Goal: Task Accomplishment & Management: Manage account settings

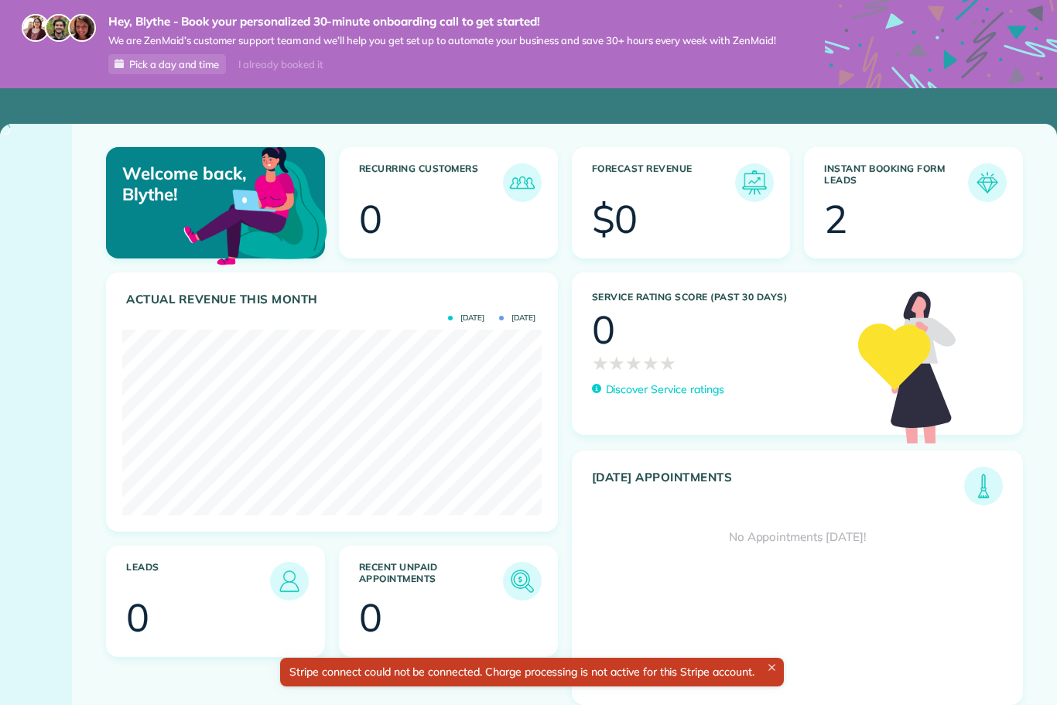
scroll to position [186, 419]
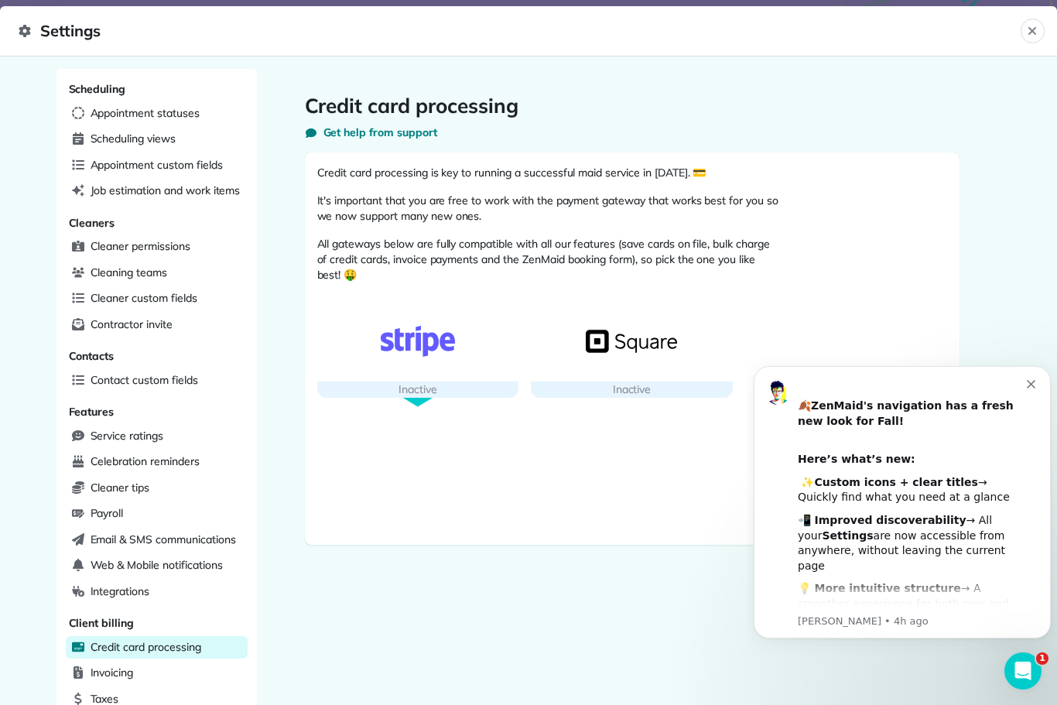
click at [438, 361] on div "button" at bounding box center [418, 341] width 202 height 80
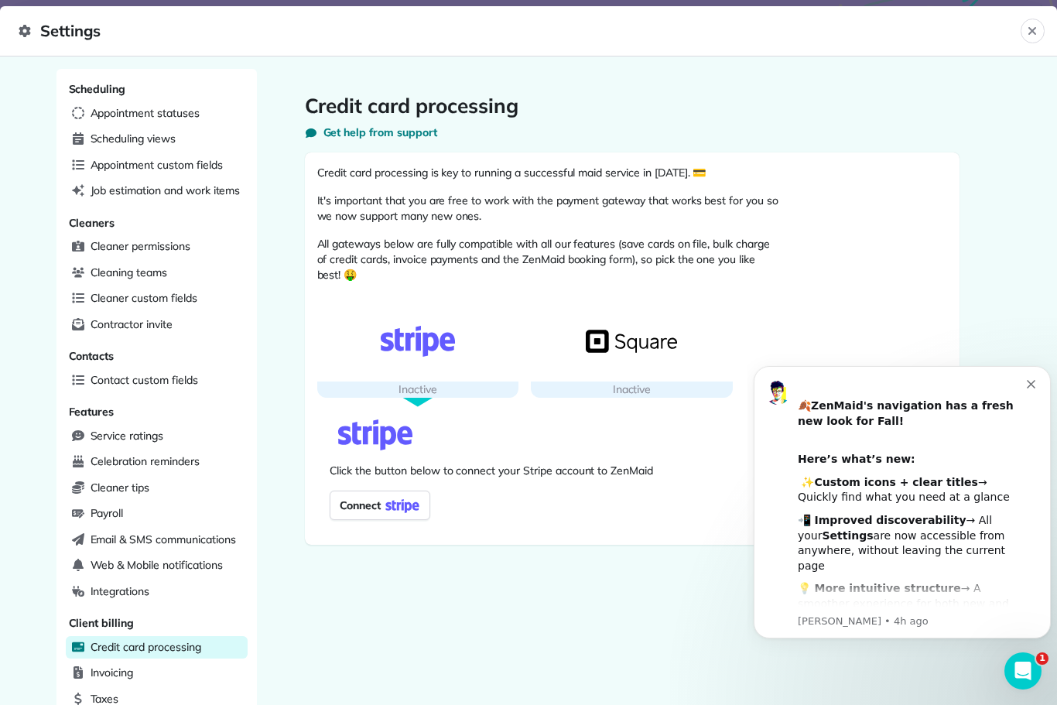
click at [381, 508] on span "Connect" at bounding box center [357, 505] width 48 height 22
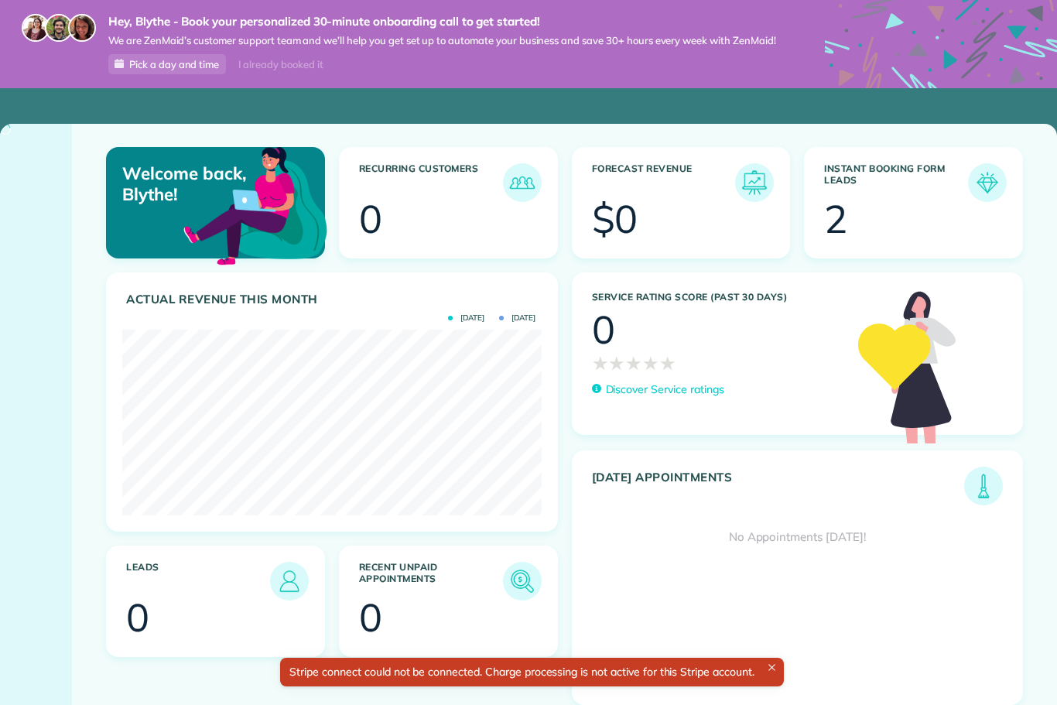
scroll to position [186, 419]
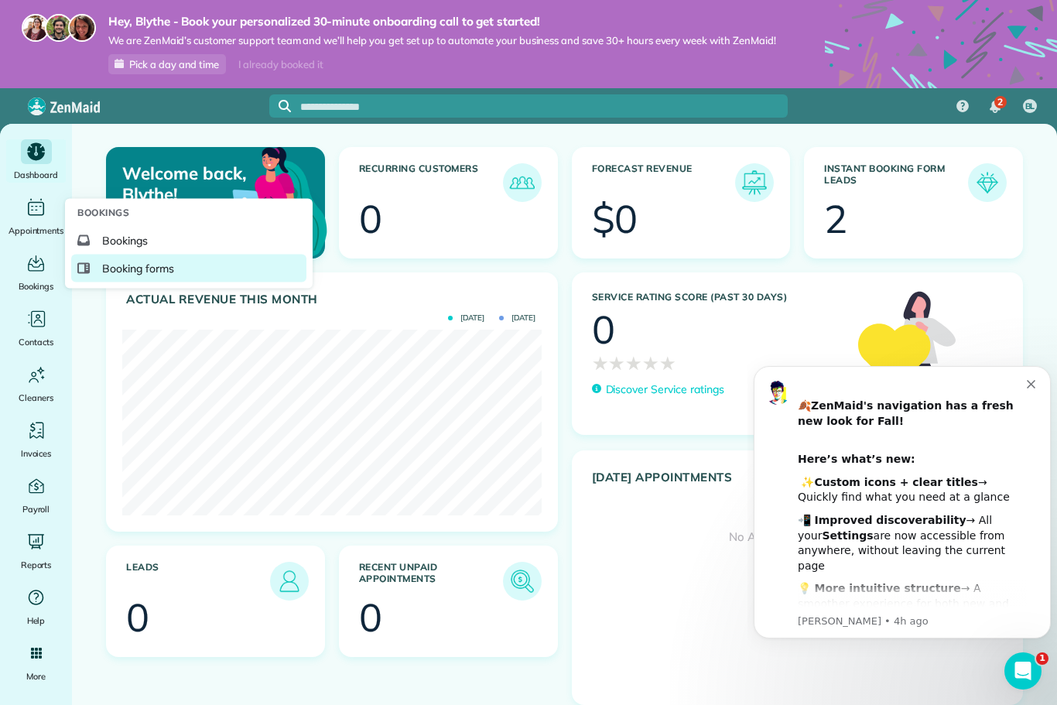
click at [114, 276] on span "Booking forms" at bounding box center [138, 268] width 72 height 15
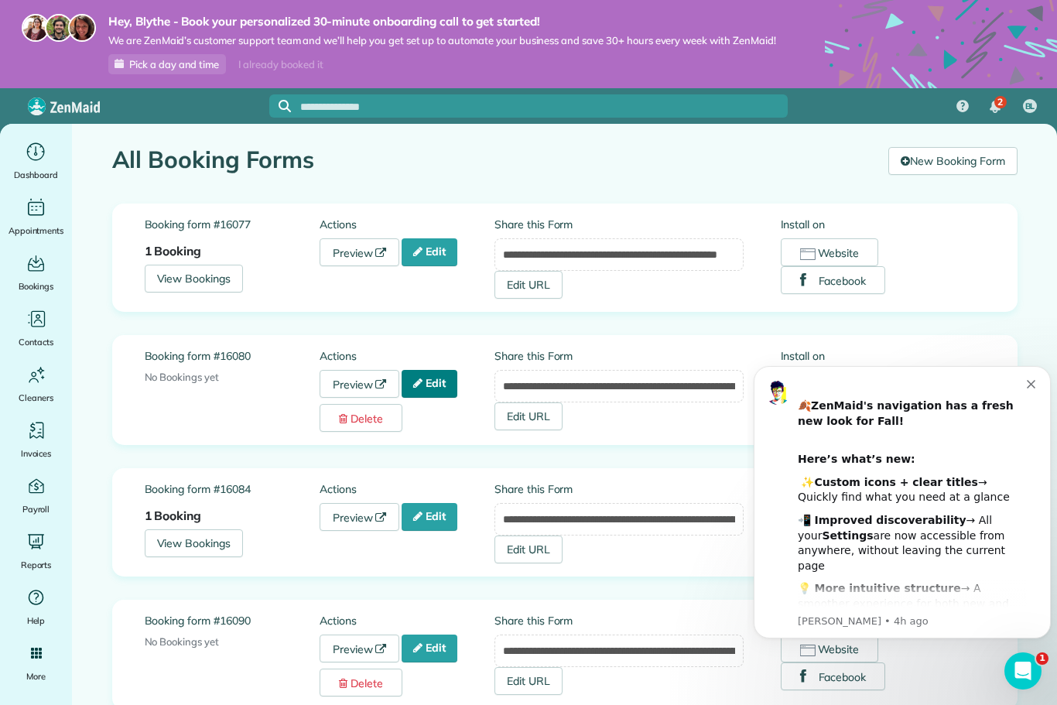
click at [422, 387] on icon at bounding box center [417, 383] width 9 height 11
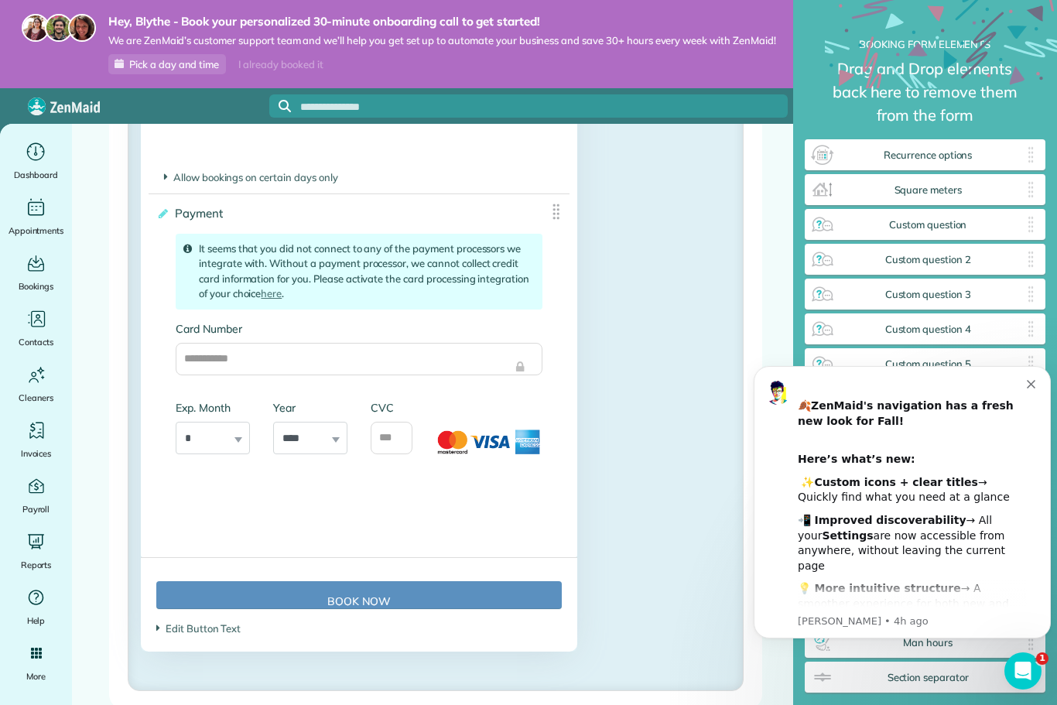
scroll to position [2311, 0]
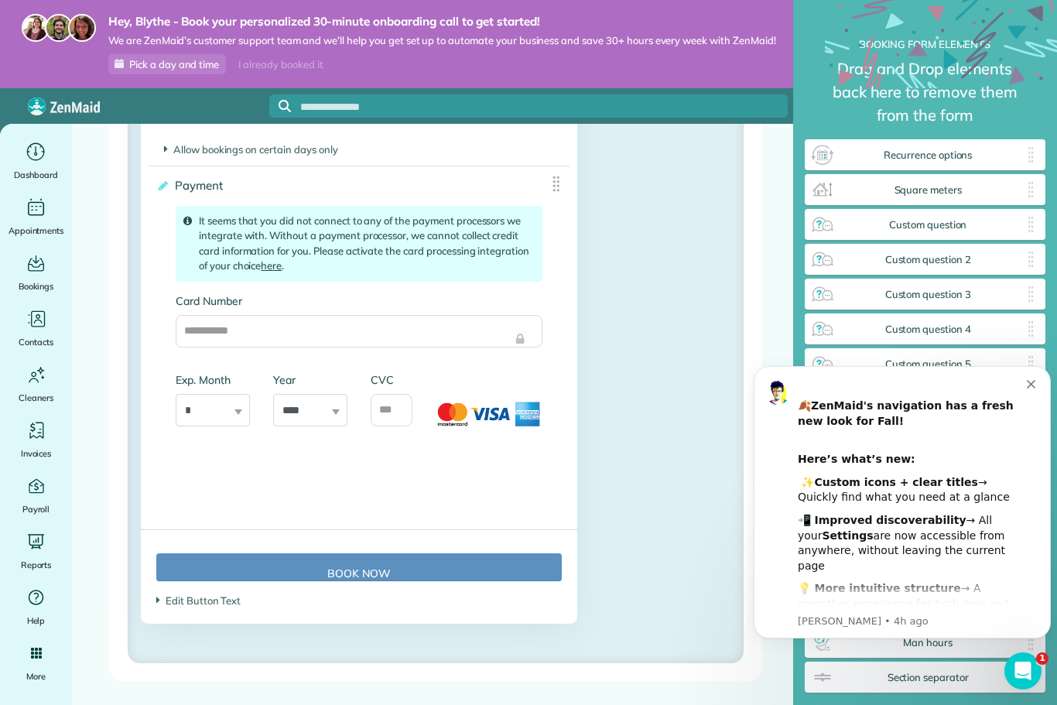
click at [272, 270] on link "here" at bounding box center [271, 265] width 21 height 12
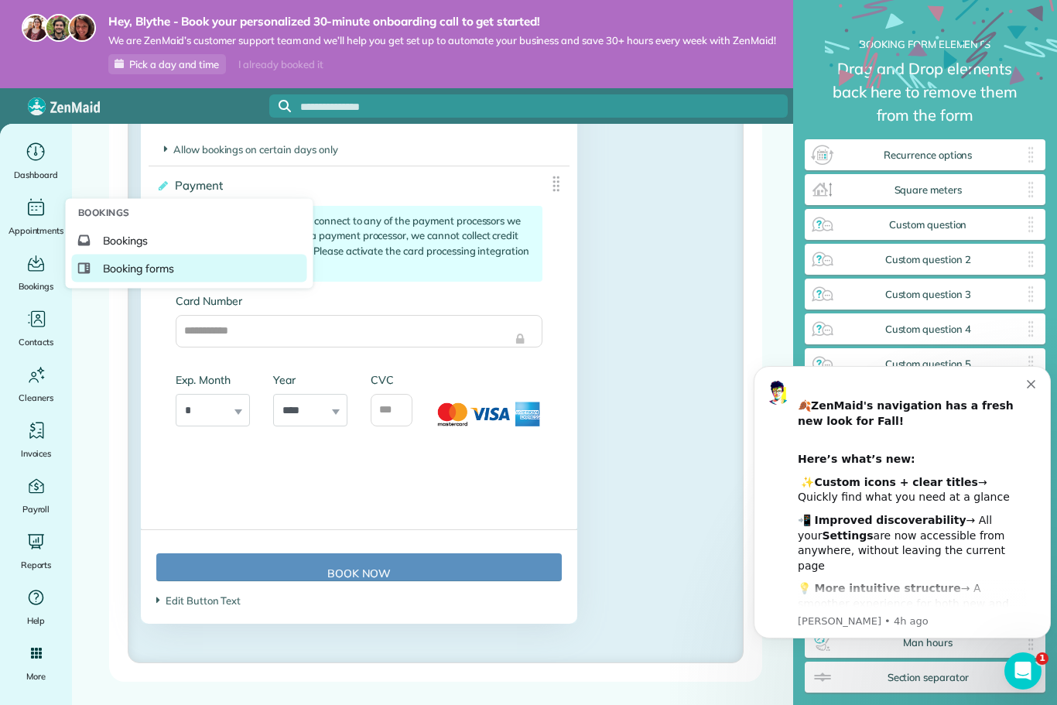
click at [186, 282] on link "Booking forms" at bounding box center [189, 269] width 235 height 28
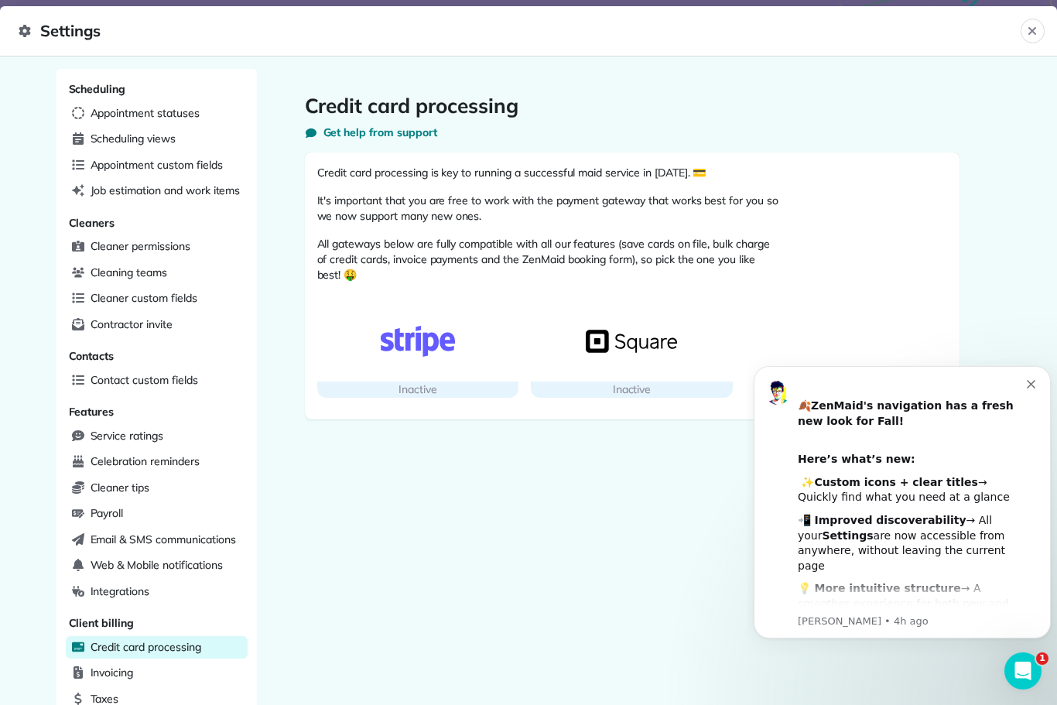
click at [475, 386] on div "Inactive" at bounding box center [418, 389] width 202 height 16
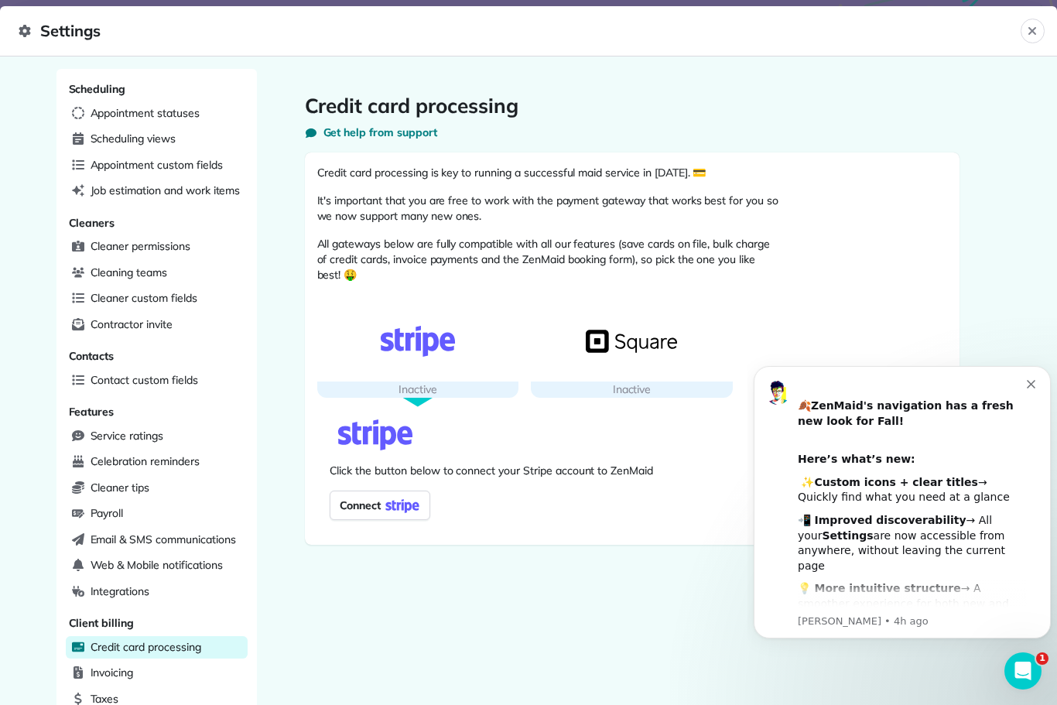
click at [399, 514] on img at bounding box center [402, 505] width 43 height 22
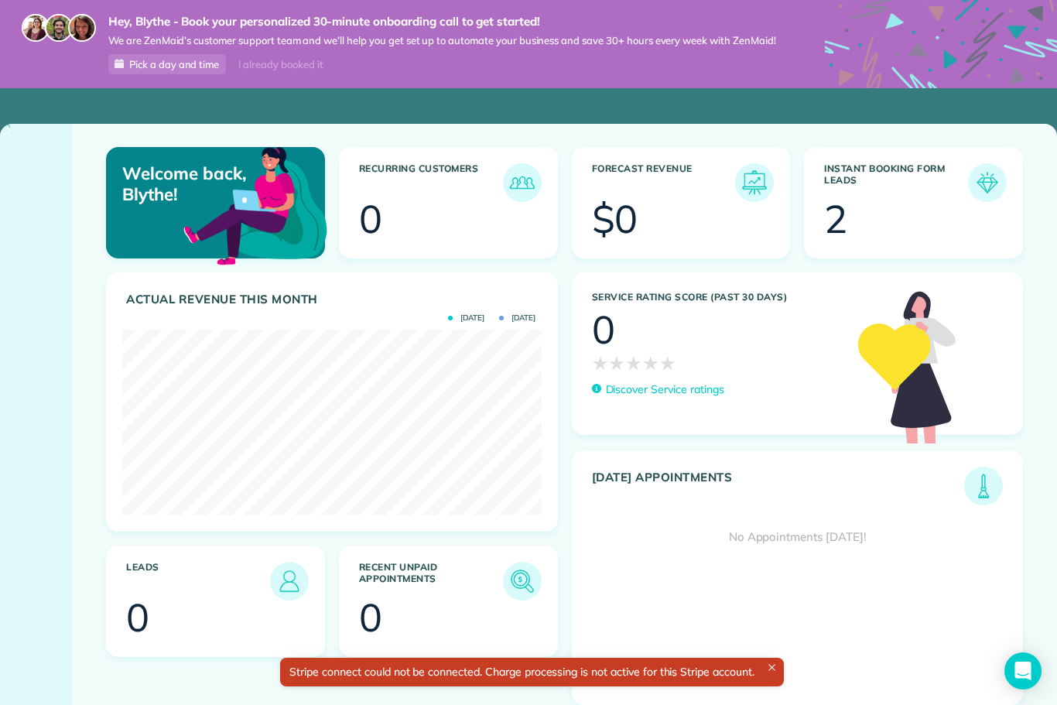
scroll to position [186, 419]
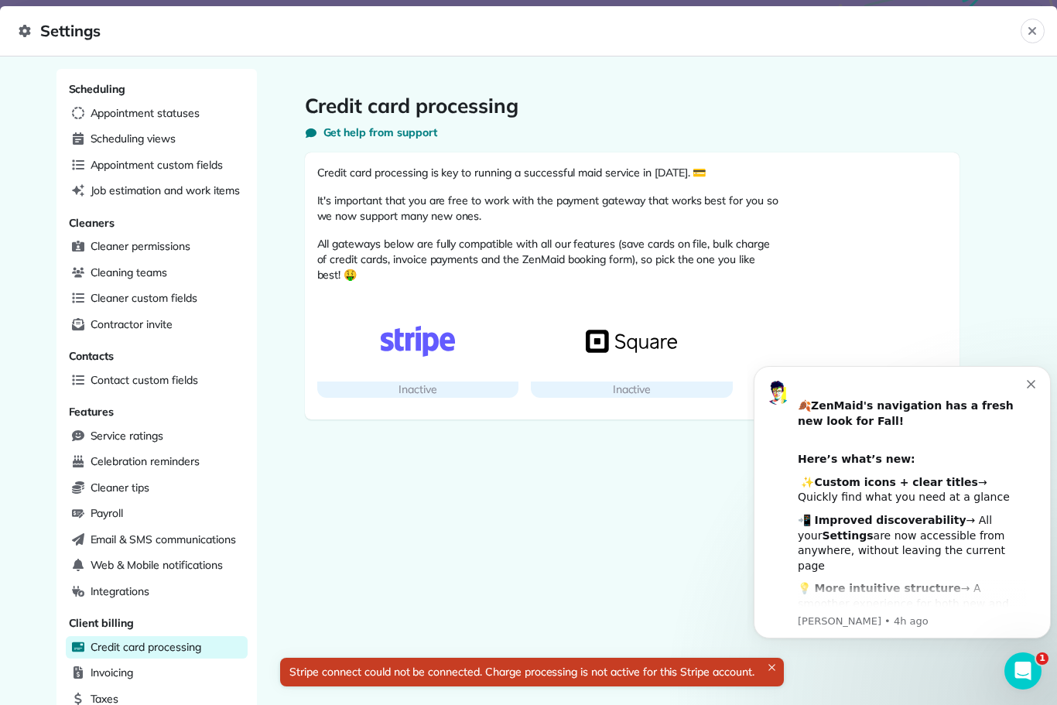
click at [474, 661] on div "Stripe connect could not be connected. Charge processing is not active for this…" at bounding box center [531, 672] width 503 height 29
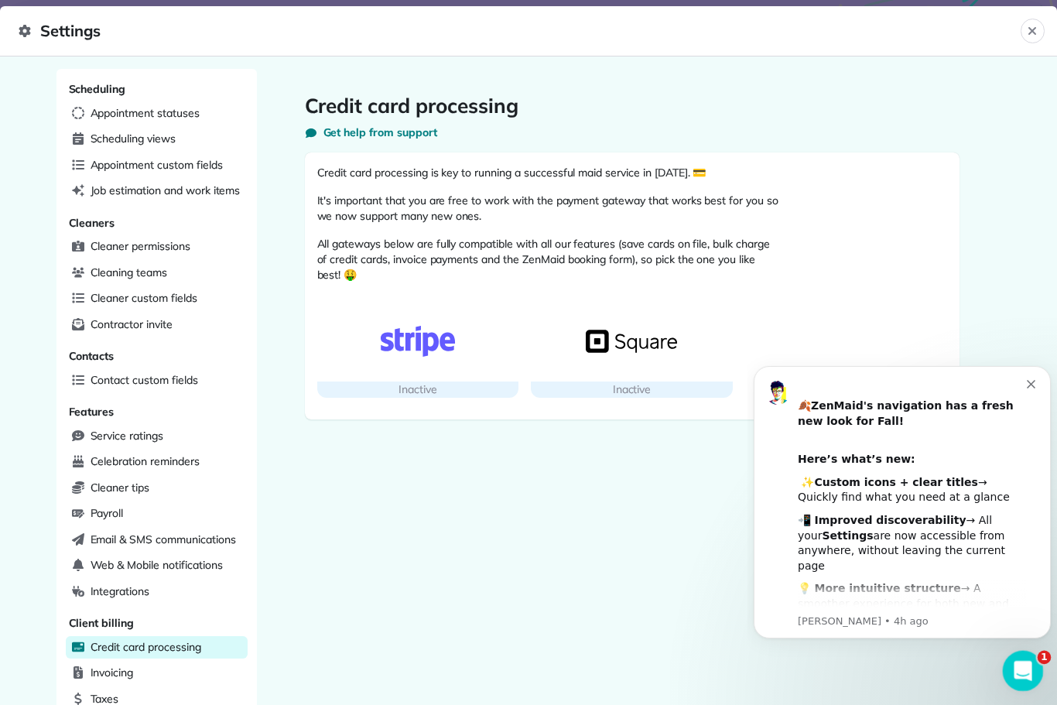
click at [1016, 671] on icon "Open Intercom Messenger" at bounding box center [1020, 668] width 11 height 12
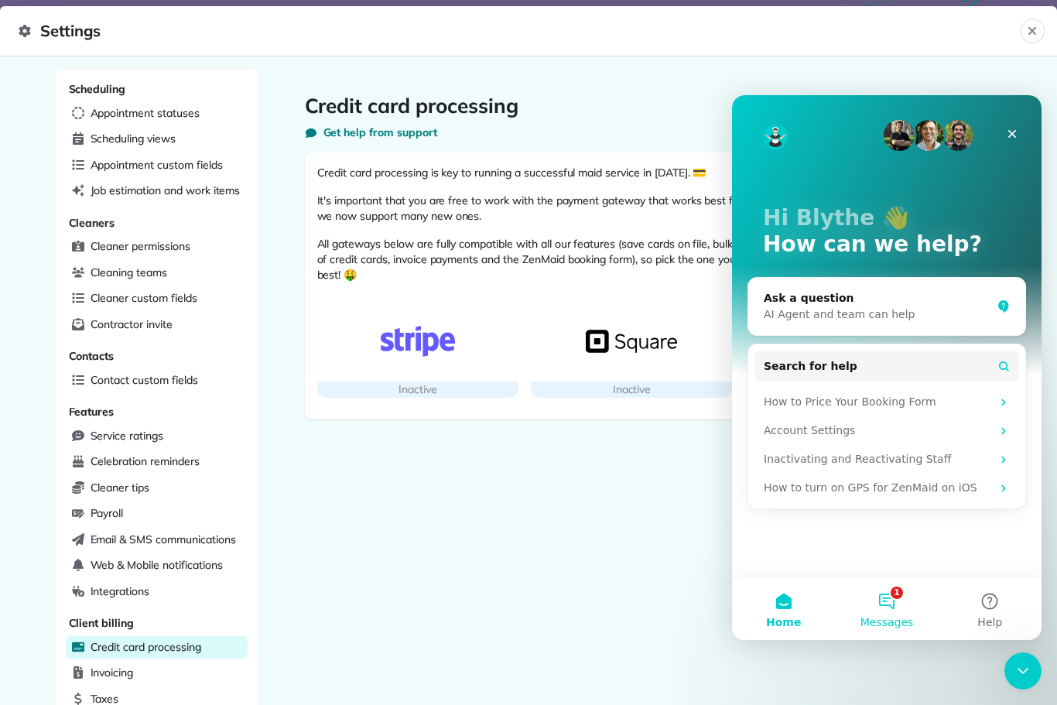
click at [878, 620] on span "Messages" at bounding box center [886, 622] width 53 height 11
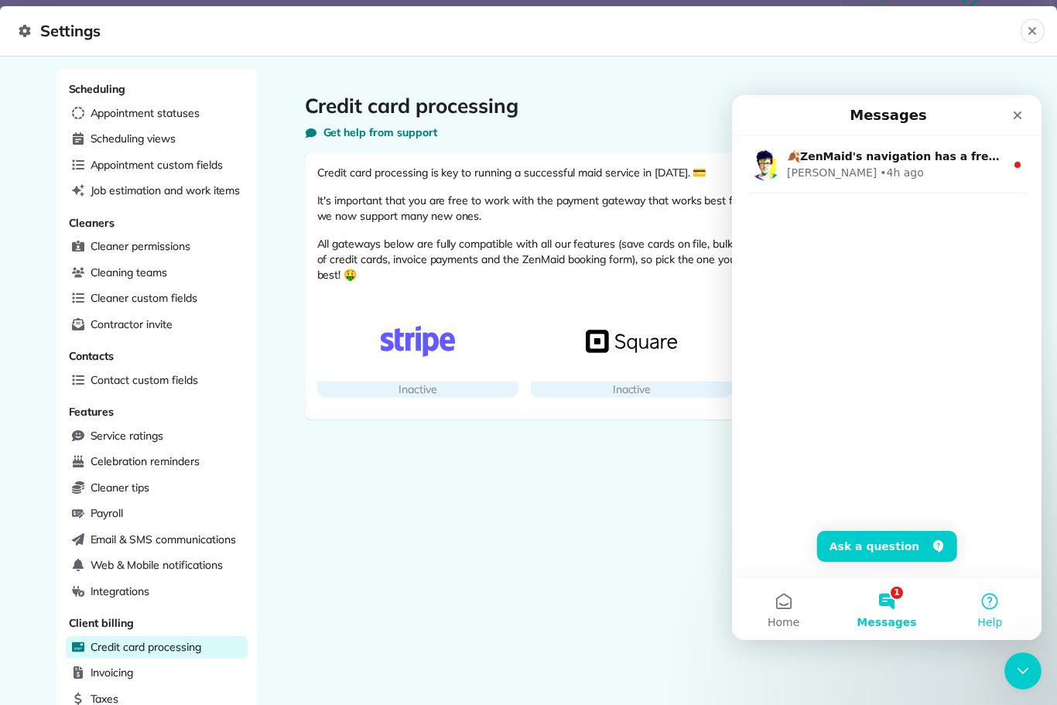
click at [998, 597] on button "Help" at bounding box center [989, 609] width 103 height 62
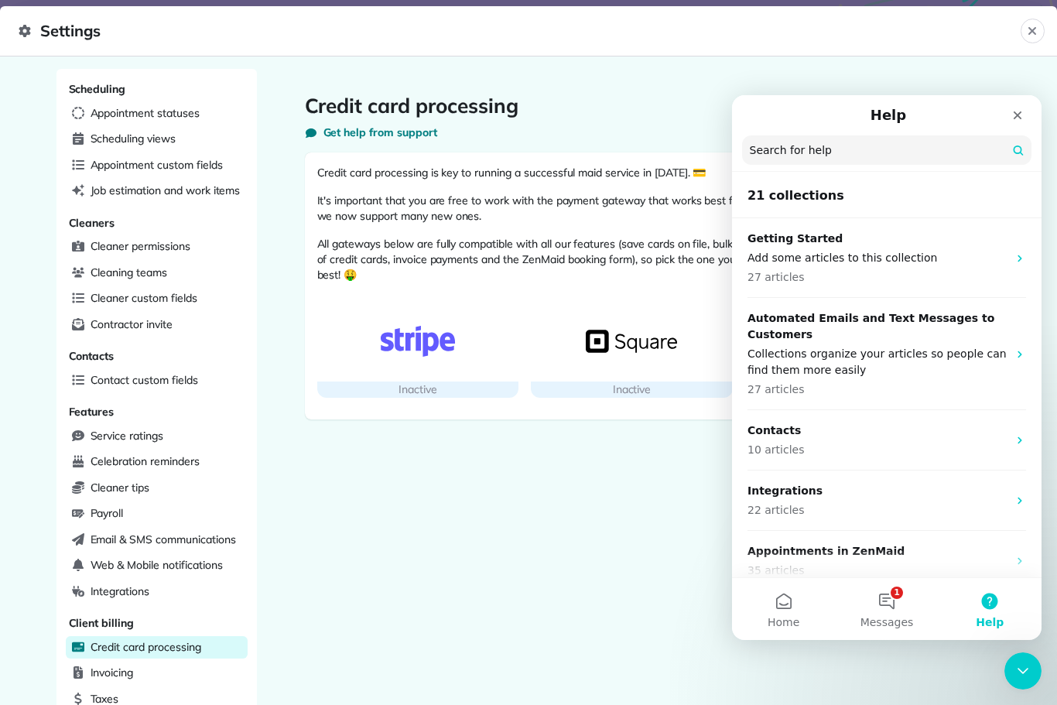
drag, startPoint x: 2, startPoint y: 473, endPoint x: 538, endPoint y: 466, distance: 536.1
click at [538, 466] on div "Credit card processing Get help from support Credit card processing is key to r…" at bounding box center [632, 536] width 750 height 934
click at [1022, 114] on icon "Close" at bounding box center [1017, 115] width 12 height 12
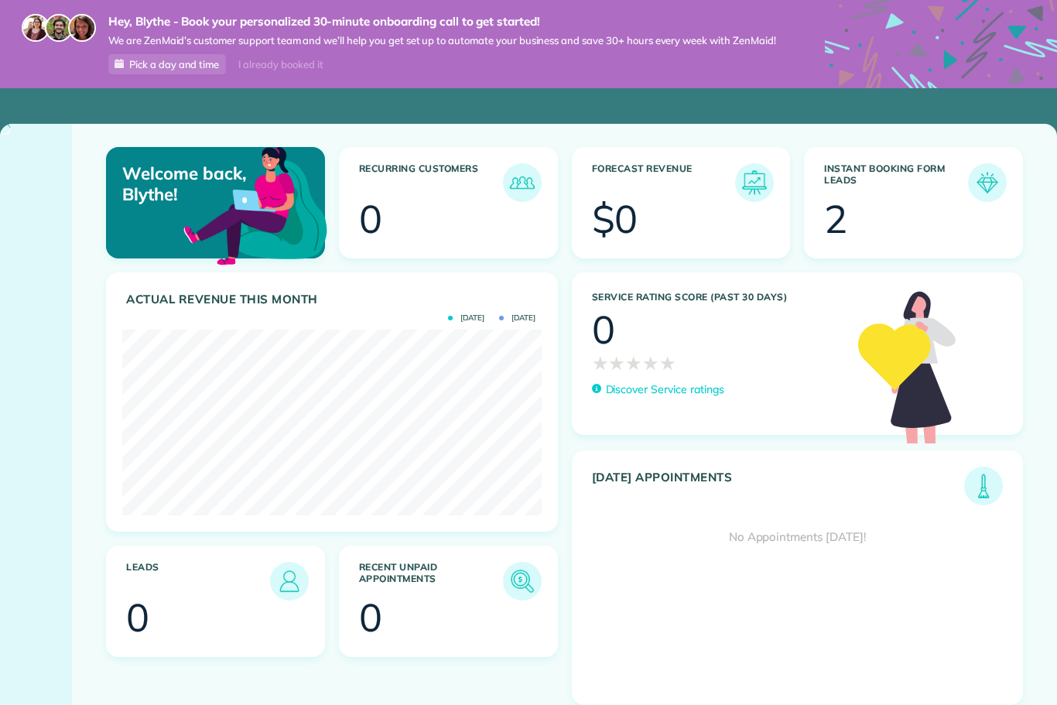
scroll to position [186, 419]
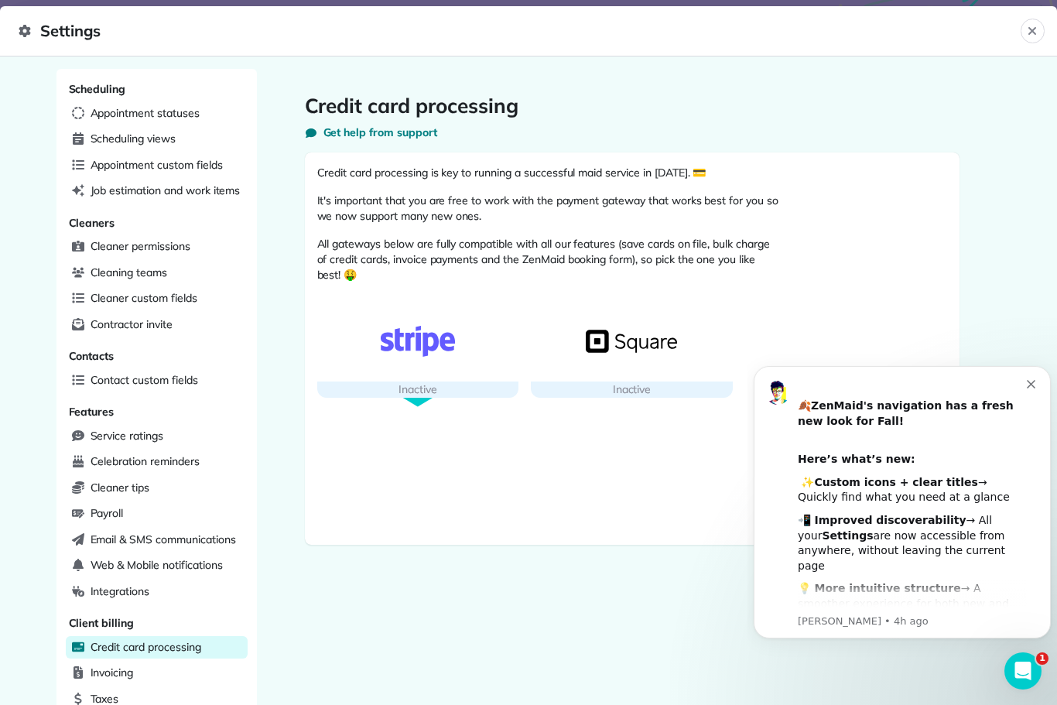
click at [403, 370] on div "button" at bounding box center [418, 341] width 202 height 80
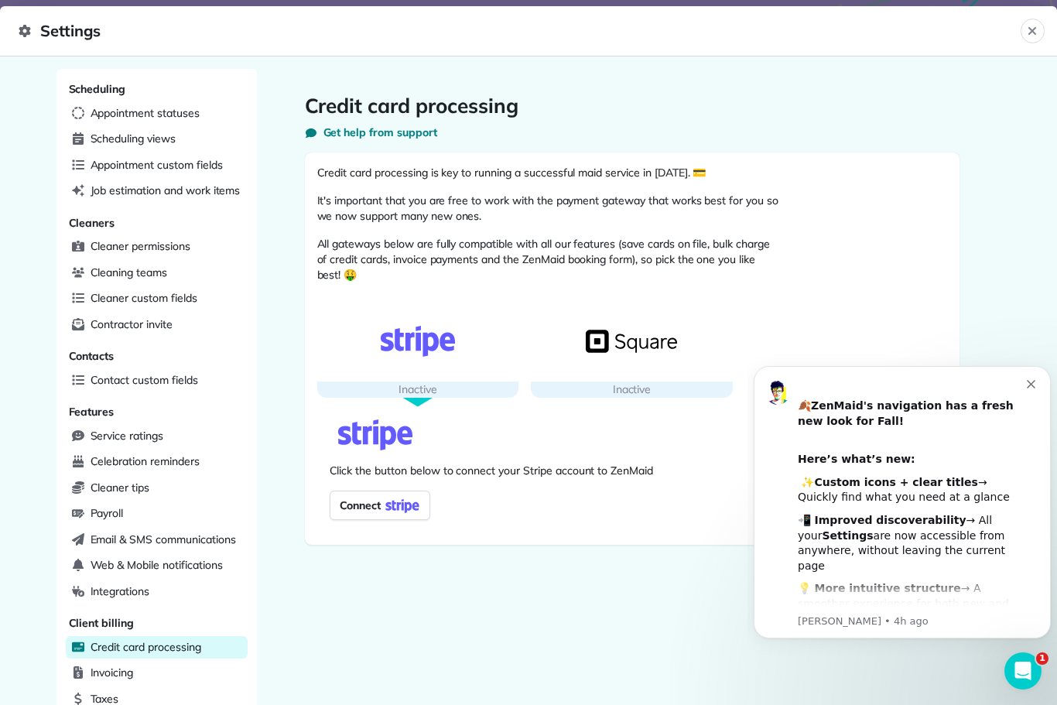
click at [361, 506] on span "Connect" at bounding box center [357, 505] width 48 height 22
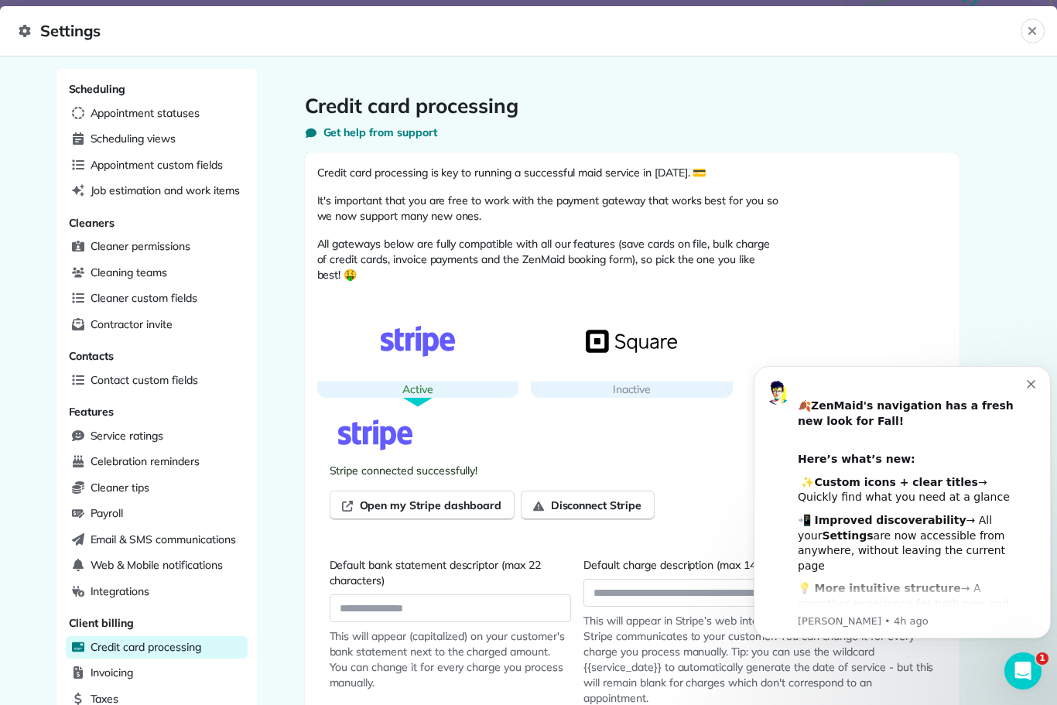
click at [68, 42] on span "Settings" at bounding box center [520, 31] width 1002 height 25
click at [28, 32] on icon at bounding box center [25, 31] width 12 height 12
click at [1027, 384] on icon "Dismiss notification" at bounding box center [1031, 384] width 9 height 9
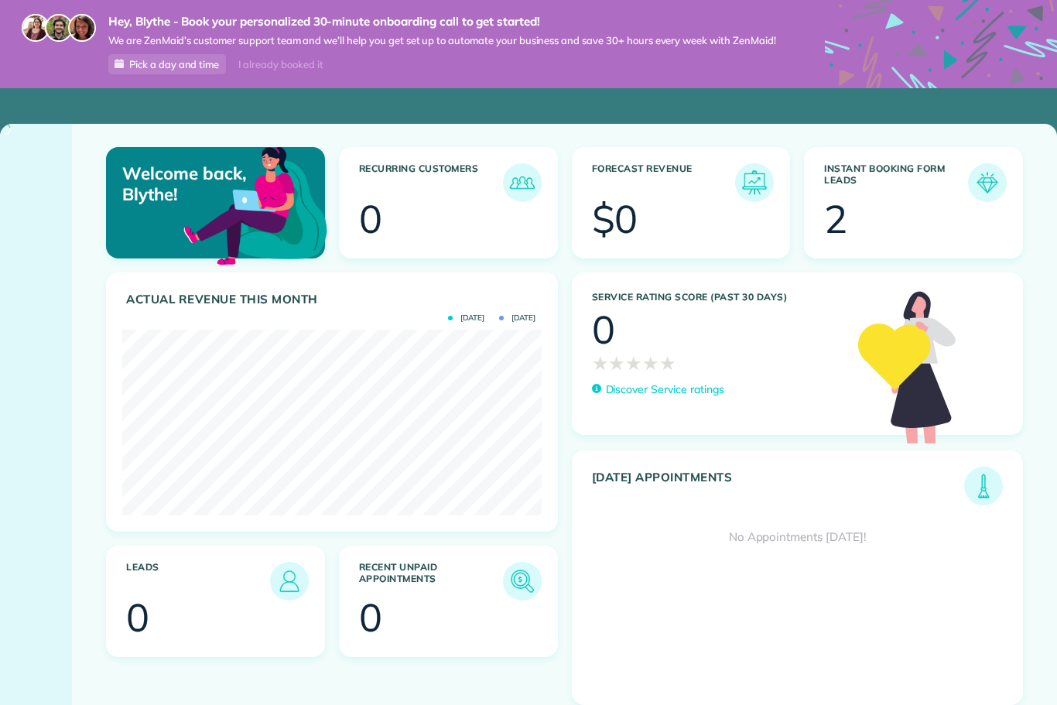
scroll to position [186, 419]
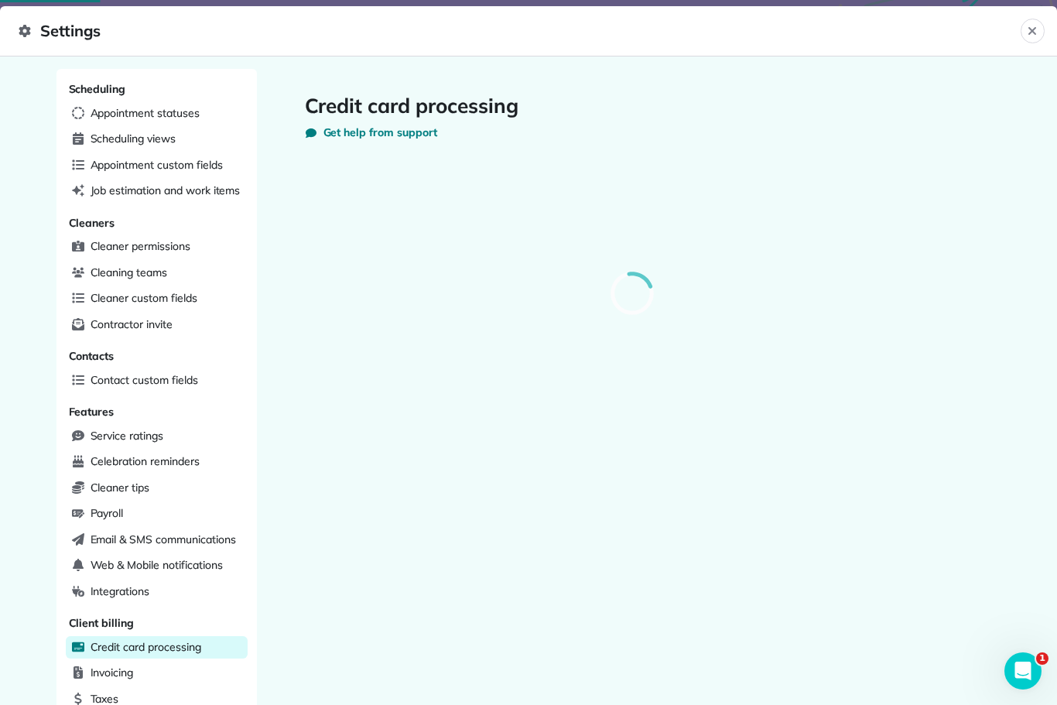
click at [49, 44] on header "Settings Close" at bounding box center [528, 31] width 1057 height 50
click at [25, 30] on icon at bounding box center [25, 31] width 12 height 12
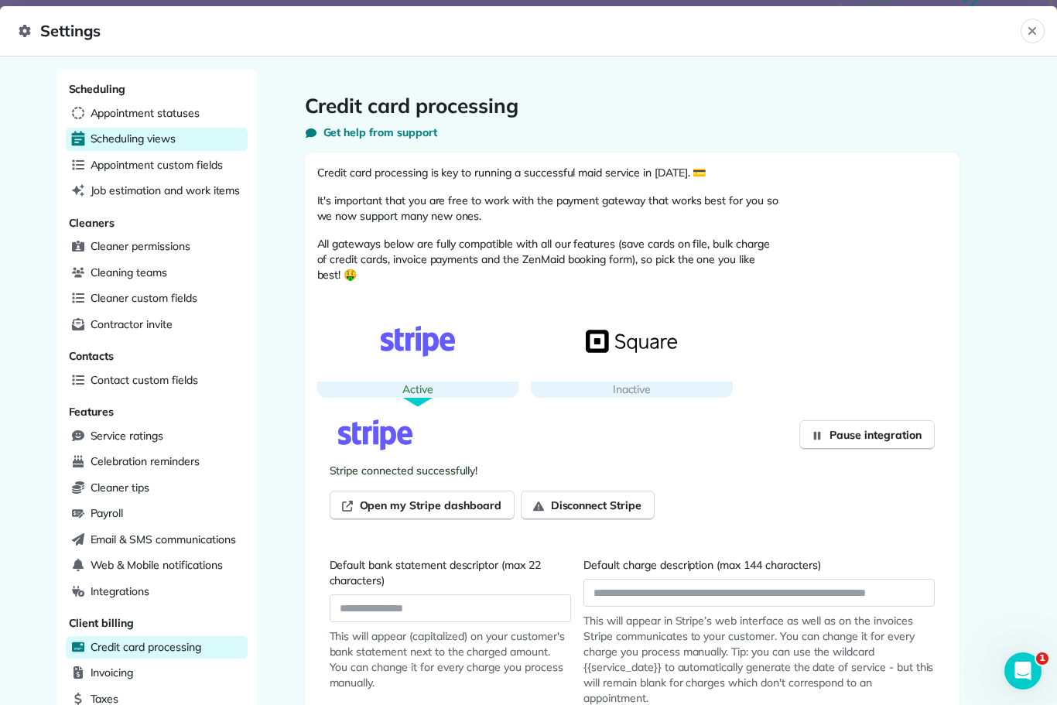
click at [145, 140] on span "Scheduling views" at bounding box center [133, 138] width 85 height 15
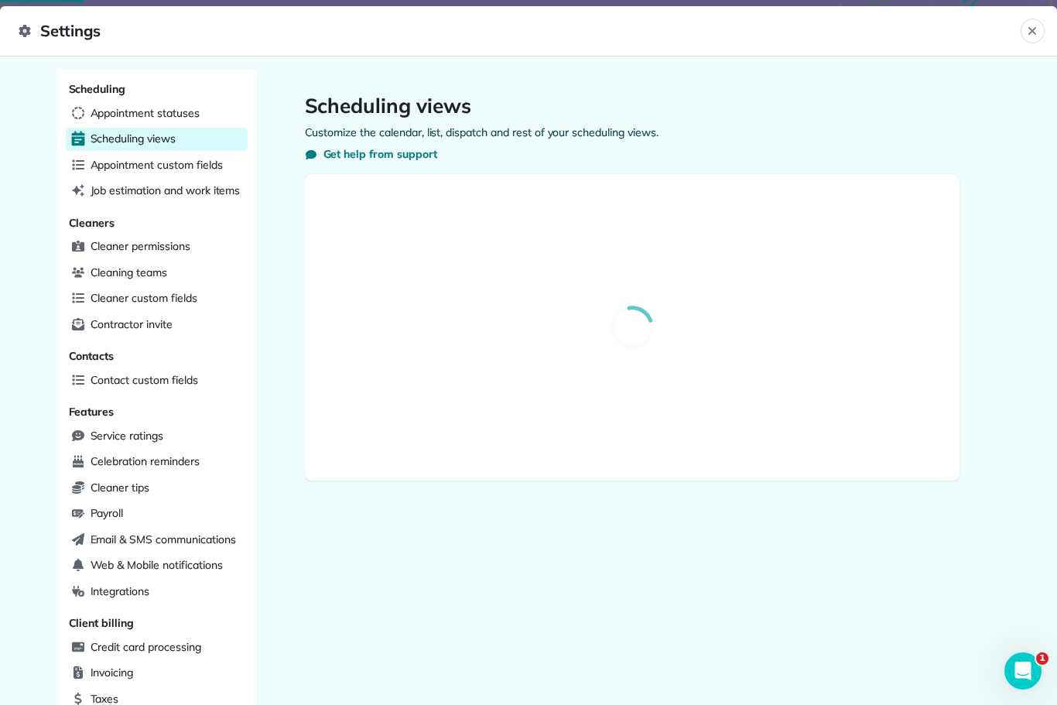
select select "**********"
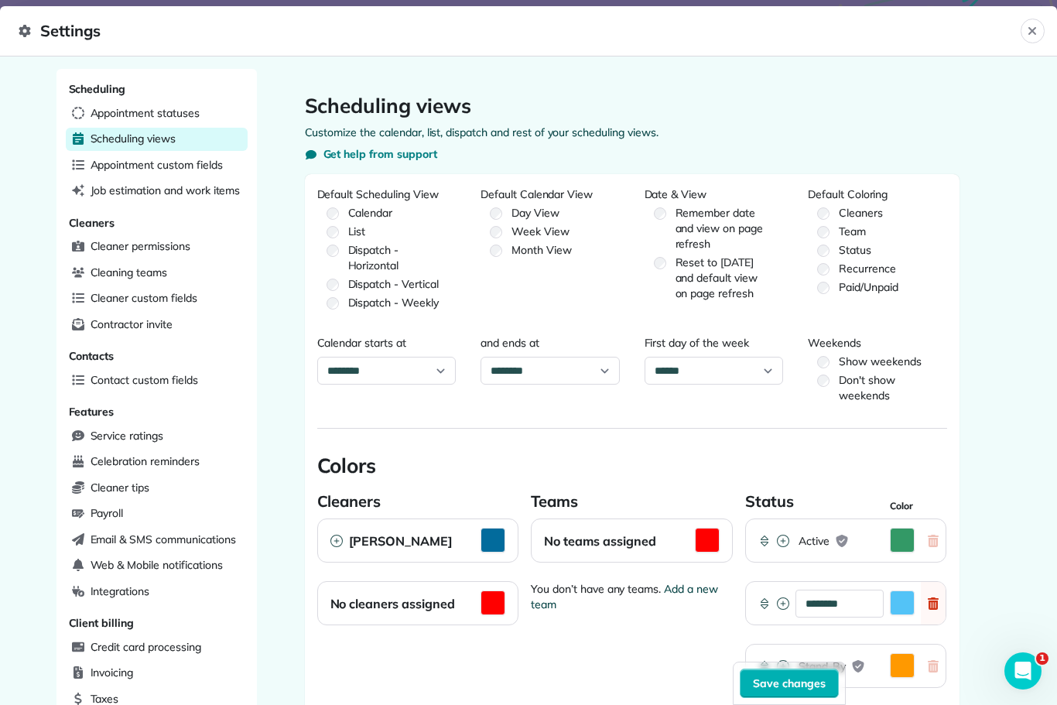
click at [79, 54] on header "Settings Close" at bounding box center [528, 31] width 1057 height 50
click at [79, 53] on header "Settings Close" at bounding box center [528, 31] width 1057 height 50
click at [28, 33] on icon at bounding box center [25, 31] width 12 height 12
click at [27, 33] on icon at bounding box center [25, 31] width 12 height 12
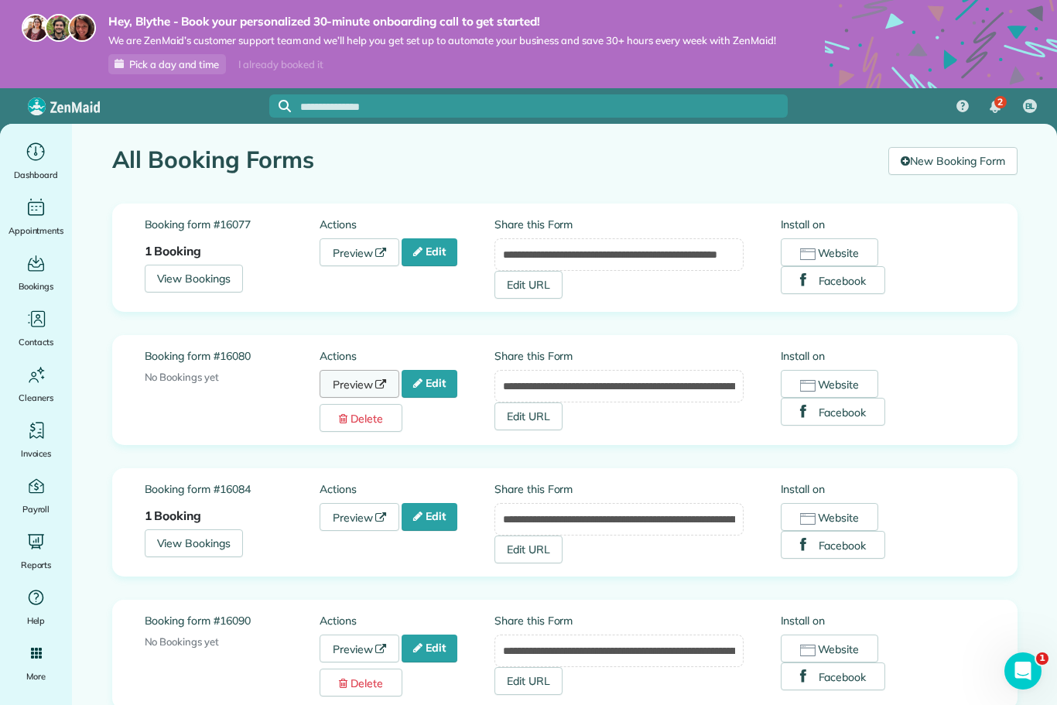
click at [340, 388] on link "Preview" at bounding box center [359, 384] width 80 height 28
